Goal: Task Accomplishment & Management: Complete application form

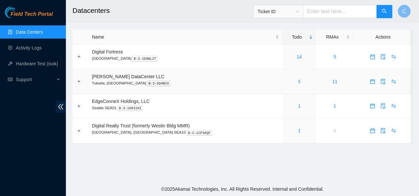
click at [298, 79] on link "6" at bounding box center [299, 81] width 3 height 5
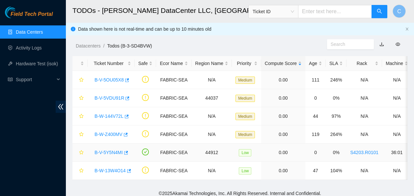
click at [104, 151] on link "B-V-5Y5N4MI" at bounding box center [109, 152] width 28 height 5
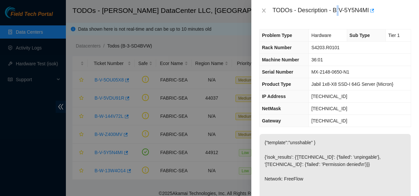
drag, startPoint x: 337, startPoint y: 9, endPoint x: 340, endPoint y: 9, distance: 3.6
click at [340, 9] on div "TODOs - Description - B-V-5Y5N4MI" at bounding box center [342, 10] width 139 height 11
drag, startPoint x: 340, startPoint y: 9, endPoint x: 333, endPoint y: 5, distance: 8.6
click at [333, 5] on div "TODOs - Description - B-V-5Y5N4MI" at bounding box center [342, 10] width 139 height 11
drag, startPoint x: 333, startPoint y: 5, endPoint x: 356, endPoint y: 9, distance: 24.1
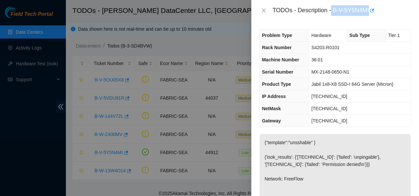
click at [356, 9] on div "TODOs - Description - B-V-5Y5N4MI" at bounding box center [342, 10] width 139 height 11
copy div "B-V-5Y5N4MI"
click at [265, 10] on icon "close" at bounding box center [263, 10] width 5 height 5
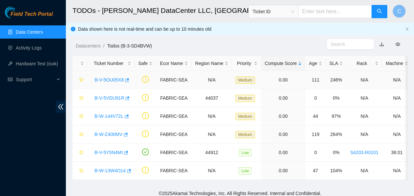
click at [108, 79] on link "B-V-5OU05X8" at bounding box center [109, 79] width 29 height 5
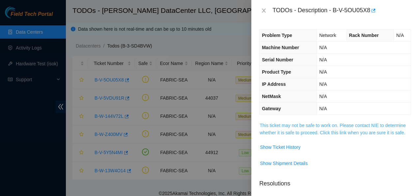
click at [281, 127] on link "This ticket may not be safe to work on. Please contact NIE to determine whether…" at bounding box center [333, 129] width 146 height 13
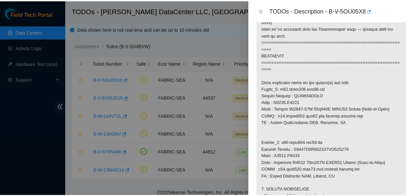
scroll to position [424, 0]
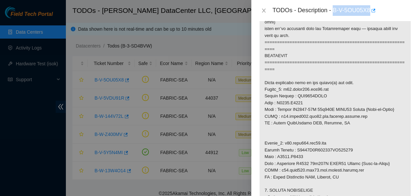
drag, startPoint x: 333, startPoint y: 8, endPoint x: 371, endPoint y: 8, distance: 37.6
click at [371, 8] on div "TODOs - Description - B-V-5OU05X8" at bounding box center [342, 10] width 139 height 11
copy div "B-V-5OU05X8"
click at [265, 10] on icon "close" at bounding box center [263, 10] width 5 height 5
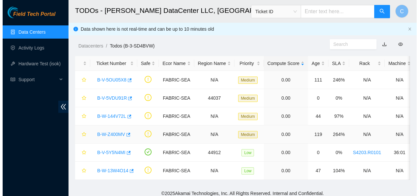
scroll to position [194, 0]
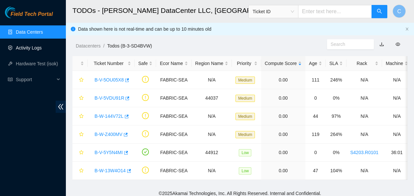
click at [27, 48] on link "Activity Logs" at bounding box center [29, 47] width 26 height 5
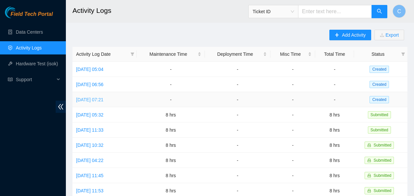
click at [104, 100] on link "[DATE] 07:21" at bounding box center [89, 99] width 27 height 5
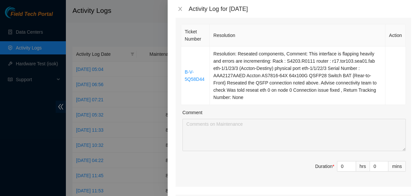
scroll to position [98, 0]
click at [339, 165] on input "0" at bounding box center [347, 166] width 18 height 10
type input "8"
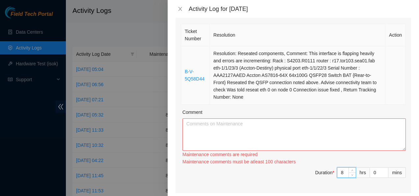
type input "8"
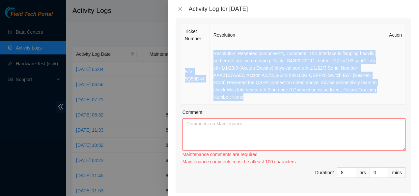
drag, startPoint x: 245, startPoint y: 96, endPoint x: 184, endPoint y: 72, distance: 65.4
click at [184, 72] on tr "B-V-5Q58D44 Resolution: Reseated components, Comment: This interface is flappin…" at bounding box center [293, 75] width 225 height 58
copy tr "B-V-5Q58D44 Resolution: Reseated components, Comment: This interface is flappin…"
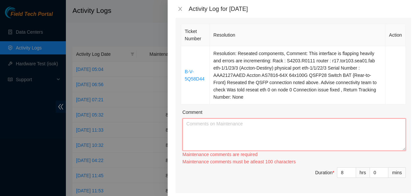
click at [203, 126] on textarea "Comment" at bounding box center [295, 134] width 224 height 32
paste textarea "B-V-5Q58D44 Resolution: Reseated components, Comment: This interface is flappin…"
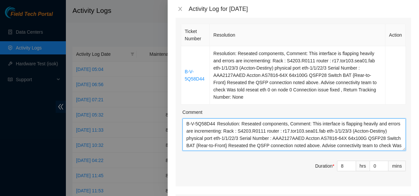
scroll to position [0, 0]
click at [217, 124] on textarea "B-V-5Q58D44 Resolution: Reseated components, Comment: This interface is flappin…" at bounding box center [295, 134] width 224 height 32
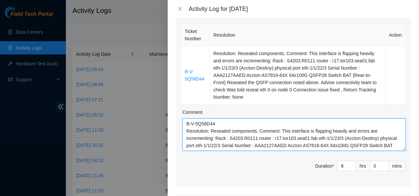
scroll to position [15, 0]
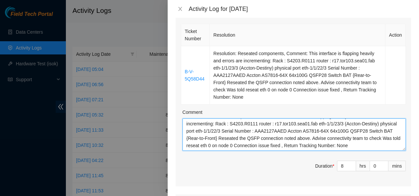
click at [379, 146] on textarea "B-V-5Q58D44 Resolution: Reseated components, Comment: This interface is flappin…" at bounding box center [295, 134] width 224 height 32
paste textarea "Continued looking for equipment on inventory list and organizing equipment in o…"
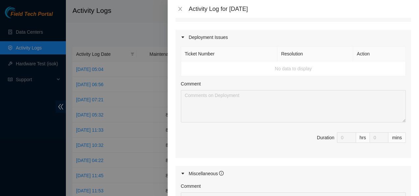
scroll to position [396, 0]
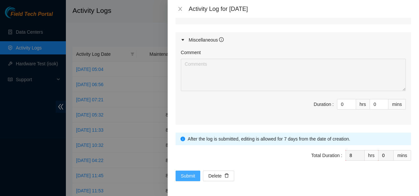
type textarea "B-V-5Q58D44 Resolution: Reseated components, Comment: This interface is flappin…"
click at [183, 176] on span "Submit" at bounding box center [188, 175] width 15 height 7
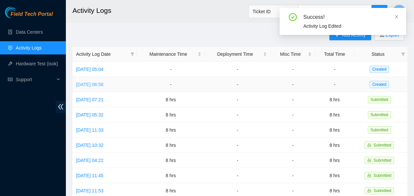
click at [100, 84] on link "[DATE] 06:56" at bounding box center [89, 84] width 27 height 5
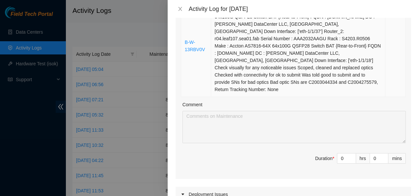
scroll to position [287, 0]
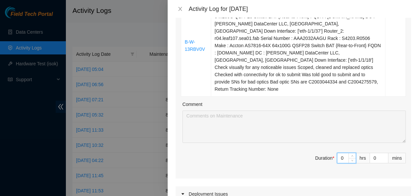
click at [338, 153] on input "0" at bounding box center [347, 158] width 18 height 10
type input "8"
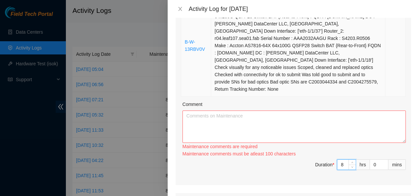
type input "8"
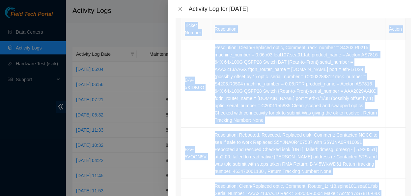
scroll to position [93, 0]
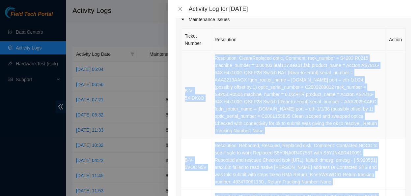
drag, startPoint x: 362, startPoint y: 81, endPoint x: 183, endPoint y: 63, distance: 180.0
click at [183, 63] on tbody "B-V-5XIDK0O Resolution: Clean/Replaced optic, Comment: rack_number = S4203.R021…" at bounding box center [293, 171] width 225 height 240
copy tbody "B-V-5XIDK0O Resolution: Clean/Replaced optic, Comment: rack_number = S4203.R021…"
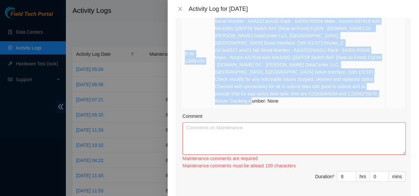
scroll to position [275, 0]
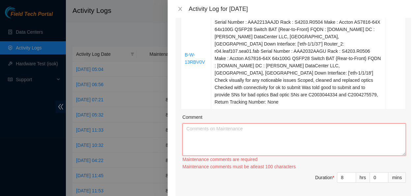
click at [270, 131] on textarea "Comment" at bounding box center [295, 139] width 224 height 32
paste textarea "B-V-5XIDK0O Resolution: Clean/Replaced optic, Comment: rack_number = S4203.R021…"
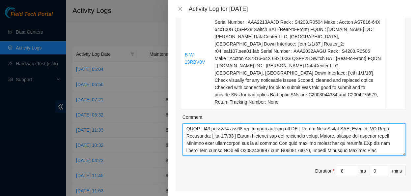
scroll to position [0, 0]
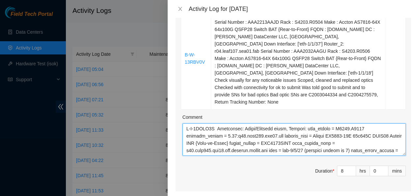
click at [216, 123] on textarea "Comment" at bounding box center [295, 139] width 224 height 32
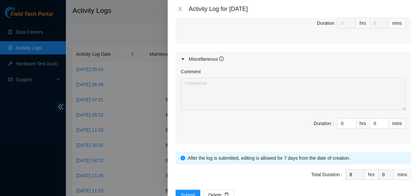
scroll to position [570, 0]
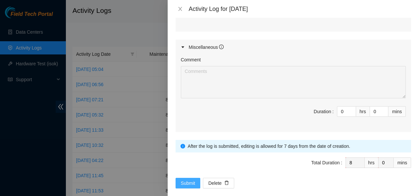
type textarea "B-V-5XIDK0O Resolution: Clean/Replaced optic, Comment: rack_number = S4203.R021…"
click at [188, 179] on span "Submit" at bounding box center [188, 182] width 15 height 7
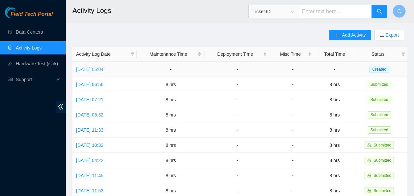
click at [104, 69] on link "[DATE] 05:04" at bounding box center [89, 69] width 27 height 5
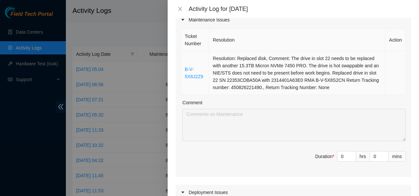
scroll to position [93, 0]
click at [338, 157] on input "0" at bounding box center [347, 156] width 18 height 10
type input "8"
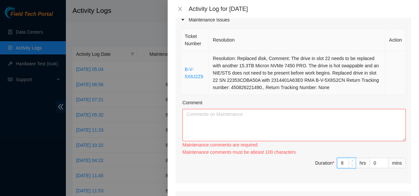
type input "8"
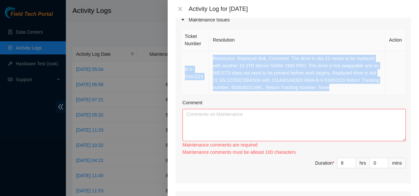
drag, startPoint x: 327, startPoint y: 88, endPoint x: 185, endPoint y: 68, distance: 144.2
click at [185, 68] on tr "B-V-5X8J2Z9 Resolution: Replaced disk, Comment: The drive in slot 22 needs to b…" at bounding box center [293, 73] width 225 height 44
copy tr "B-V-5X8J2Z9 Resolution: Replaced disk, Comment: The drive in slot 22 needs to b…"
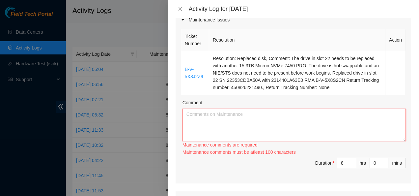
click at [232, 117] on textarea "Comment" at bounding box center [295, 125] width 224 height 32
paste textarea "B-V-5X8J2Z9 Resolution: Replaced disk, Comment: The drive in slot 22 needs to b…"
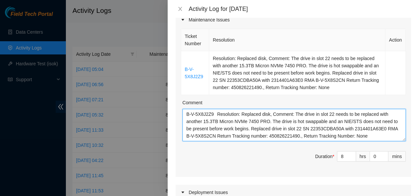
click at [216, 112] on textarea "B-V-5X8J2Z9 Resolution: Replaced disk, Comment: The drive in slot 22 needs to b…" at bounding box center [295, 125] width 224 height 32
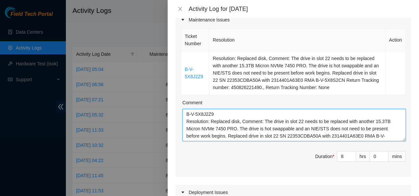
scroll to position [7, 0]
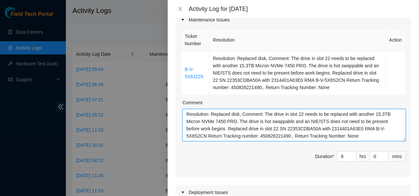
click at [356, 141] on textarea "B-V-5X8J2Z9 Resolution: Replaced disk, Comment: The drive in slot 22 needs to b…" at bounding box center [295, 125] width 224 height 32
paste textarea "Continued looking for equipment on inventory list and organizing equipment in o…"
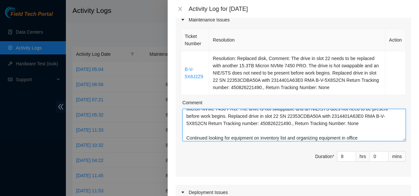
scroll to position [42, 0]
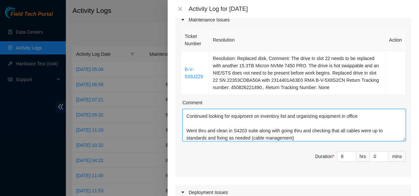
click at [246, 130] on textarea "B-V-5X8J2Z9 Resolution: Replaced disk, Comment: The drive in slot 22 needs to b…" at bounding box center [295, 125] width 224 height 32
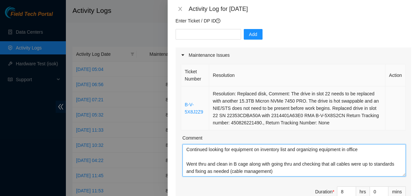
scroll to position [66, 0]
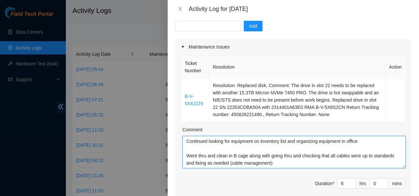
click at [314, 166] on textarea "B-V-5X8J2Z9 Resolution: Replaced disk, Comment: The drive in slot 22 needs to b…" at bounding box center [295, 152] width 224 height 32
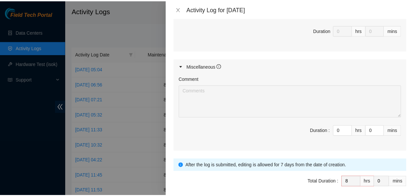
scroll to position [381, 0]
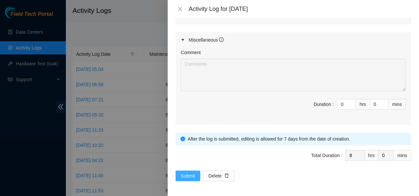
type textarea "B-V-5X8J2Z9 Resolution: Replaced disk, Comment: The drive in slot 22 needs to b…"
click at [190, 173] on span "Submit" at bounding box center [188, 175] width 15 height 7
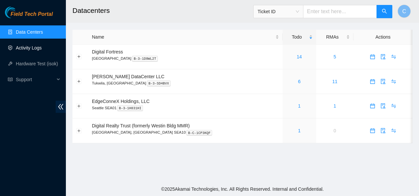
click at [24, 46] on link "Activity Logs" at bounding box center [29, 47] width 26 height 5
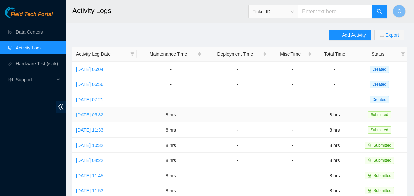
click at [104, 116] on link "[DATE] 05:32" at bounding box center [89, 114] width 27 height 5
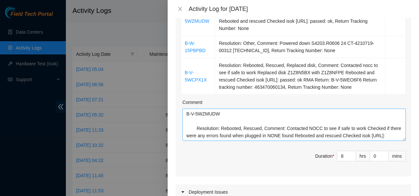
scroll to position [80, 0]
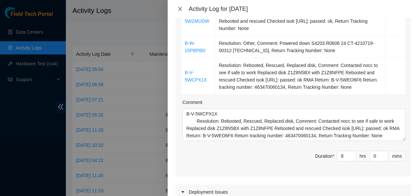
click at [179, 8] on icon "close" at bounding box center [180, 9] width 4 height 4
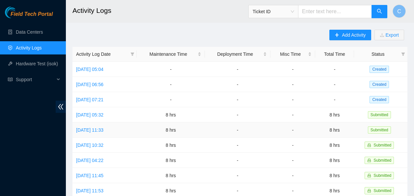
click at [97, 133] on td "[DATE] 11:33" at bounding box center [105, 129] width 64 height 15
click at [104, 128] on link "[DATE] 11:33" at bounding box center [89, 129] width 27 height 5
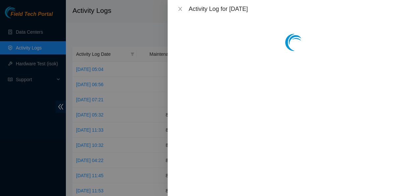
click at [203, 118] on div at bounding box center [294, 107] width 252 height 178
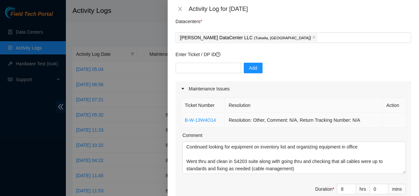
scroll to position [23, 0]
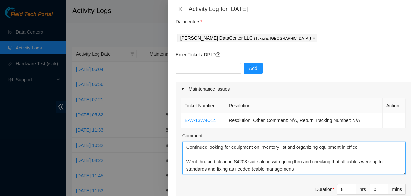
drag, startPoint x: 186, startPoint y: 149, endPoint x: 294, endPoint y: 176, distance: 111.8
click at [294, 176] on div "Ticket Number Resolution Action B-W-13W4O14 Resolution: Other, Comment: N/A, Re…" at bounding box center [294, 153] width 236 height 113
